Goal: Information Seeking & Learning: Learn about a topic

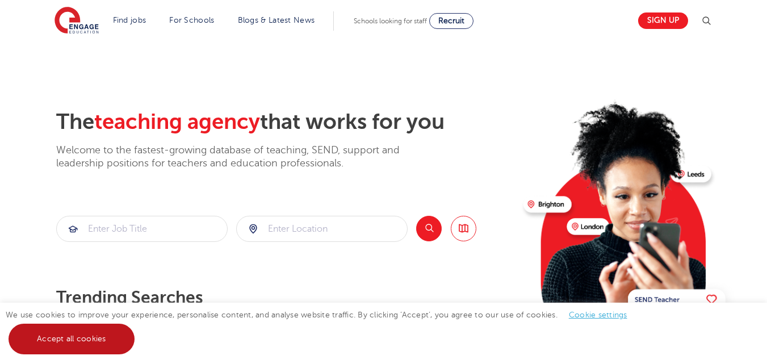
click at [93, 342] on link "Accept all cookies" at bounding box center [72, 339] width 126 height 31
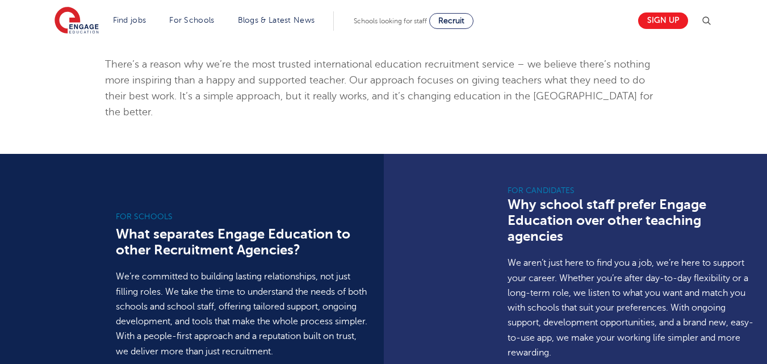
scroll to position [704, 0]
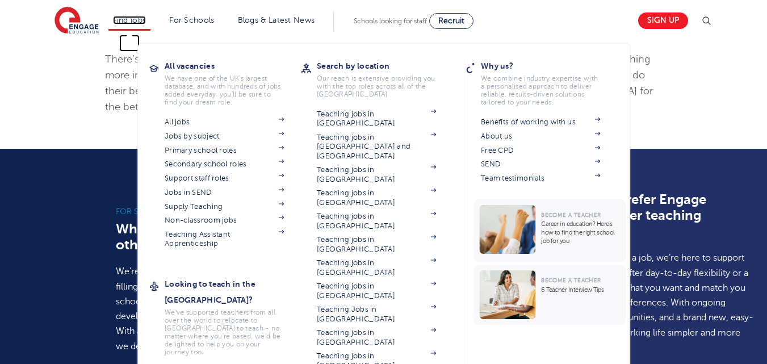
click at [137, 21] on link "Find jobs" at bounding box center [129, 20] width 33 height 9
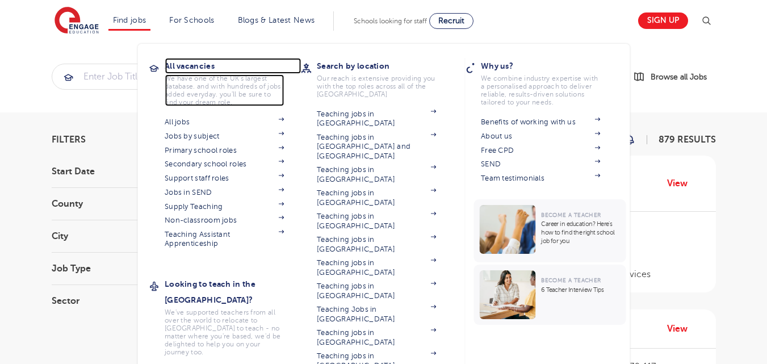
click at [187, 66] on h3 "All vacancies" at bounding box center [233, 66] width 136 height 16
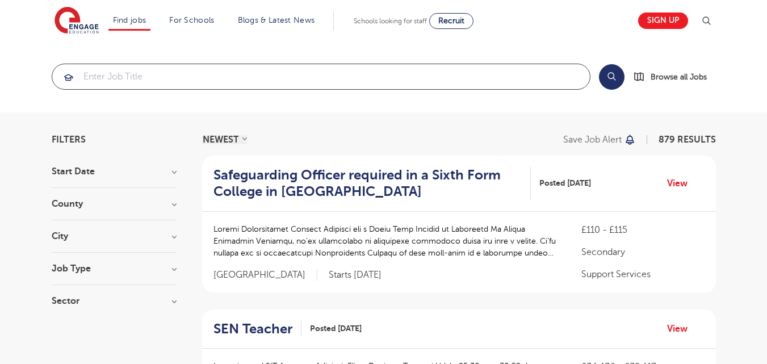
click at [186, 65] on input "search" at bounding box center [321, 76] width 538 height 25
click at [448, 105] on section "Search Browse all Jobs" at bounding box center [383, 77] width 767 height 72
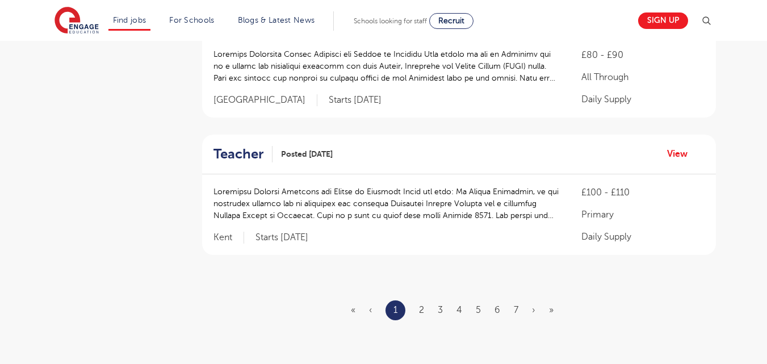
scroll to position [1340, 0]
click at [421, 303] on link "2" at bounding box center [421, 308] width 5 height 10
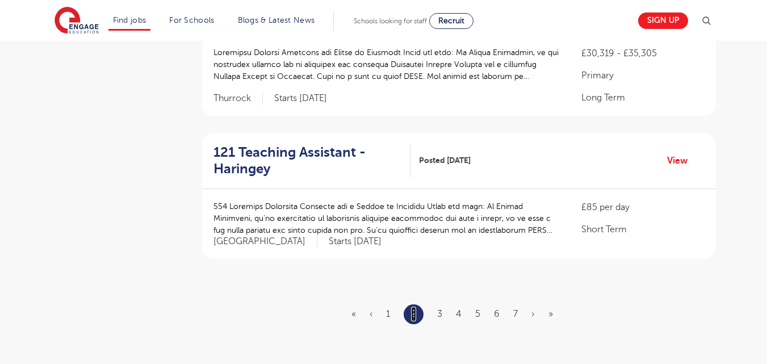
scroll to position [0, 0]
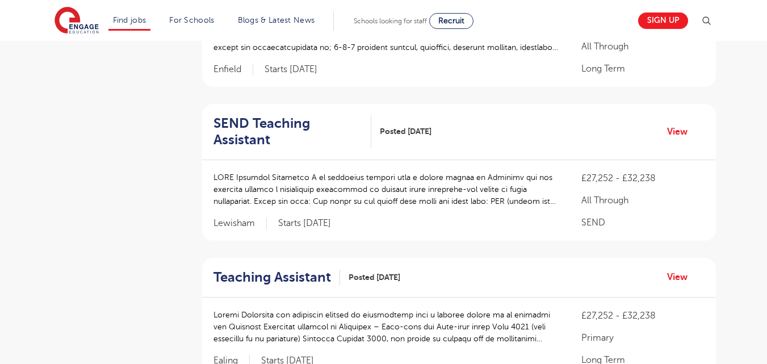
scroll to position [1649, 0]
